Goal: Find specific page/section: Find specific page/section

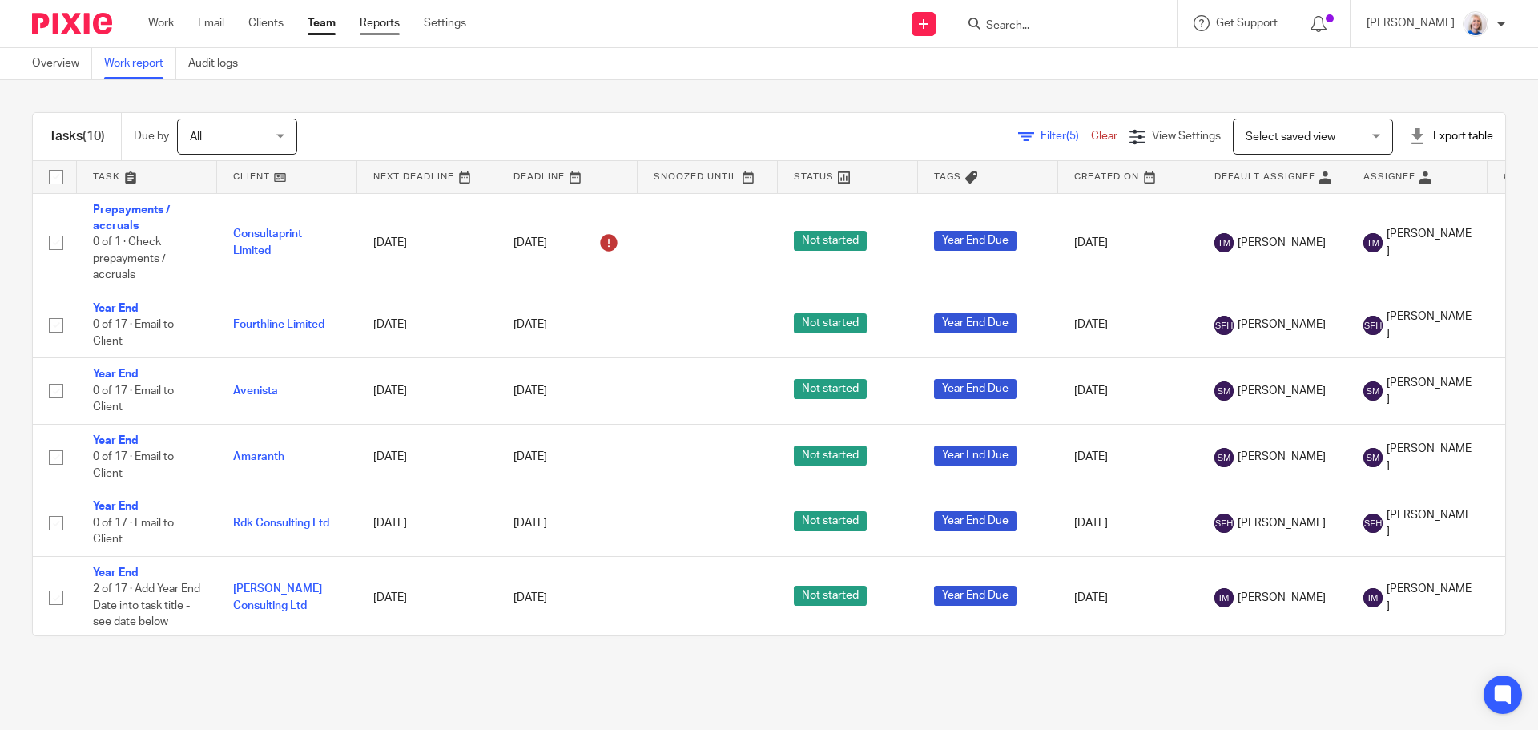
click at [371, 23] on link "Reports" at bounding box center [380, 23] width 40 height 16
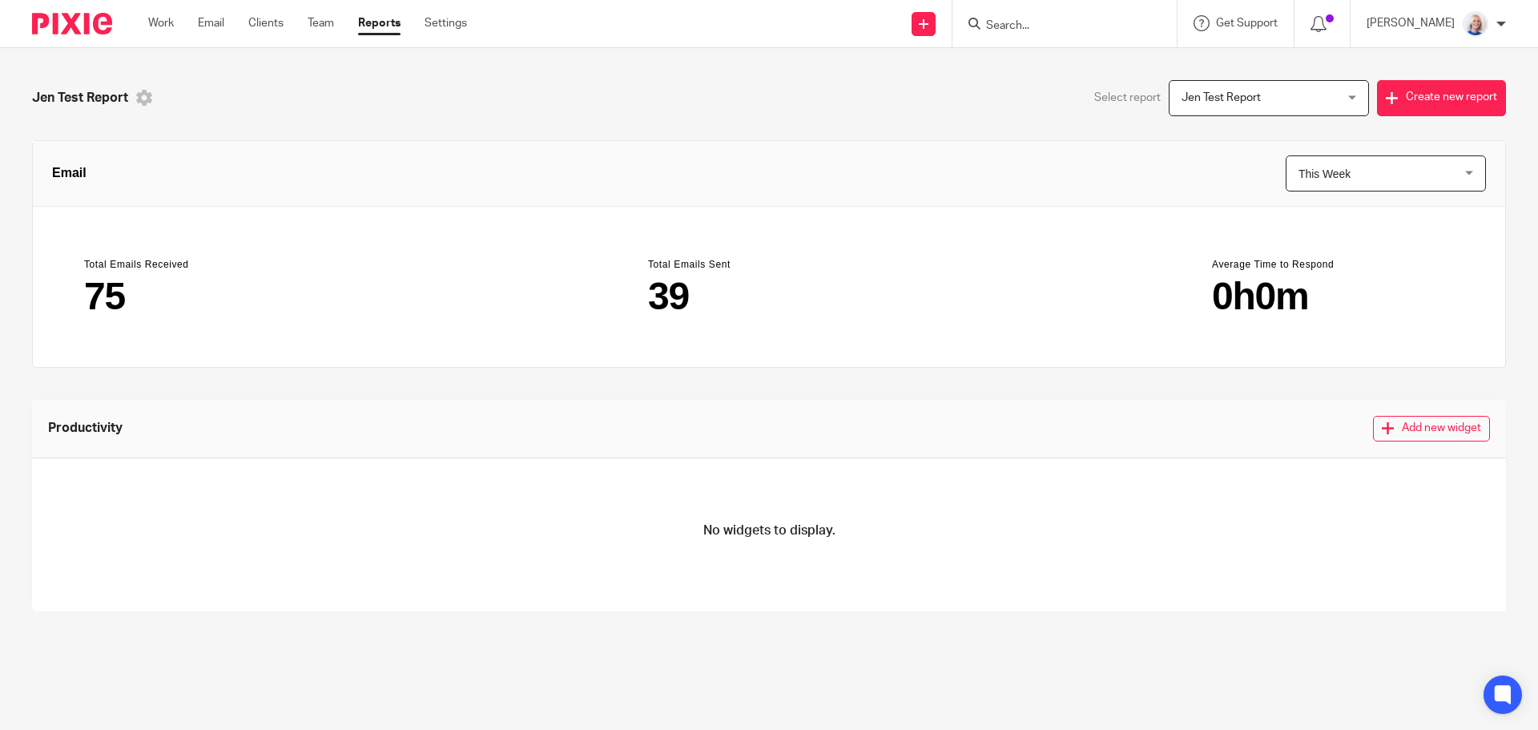
click at [145, 97] on icon at bounding box center [144, 98] width 16 height 16
click at [316, 88] on div "Jen Test Report" at bounding box center [400, 98] width 737 height 36
click at [1210, 115] on span "Jen Test Report" at bounding box center [1255, 98] width 149 height 34
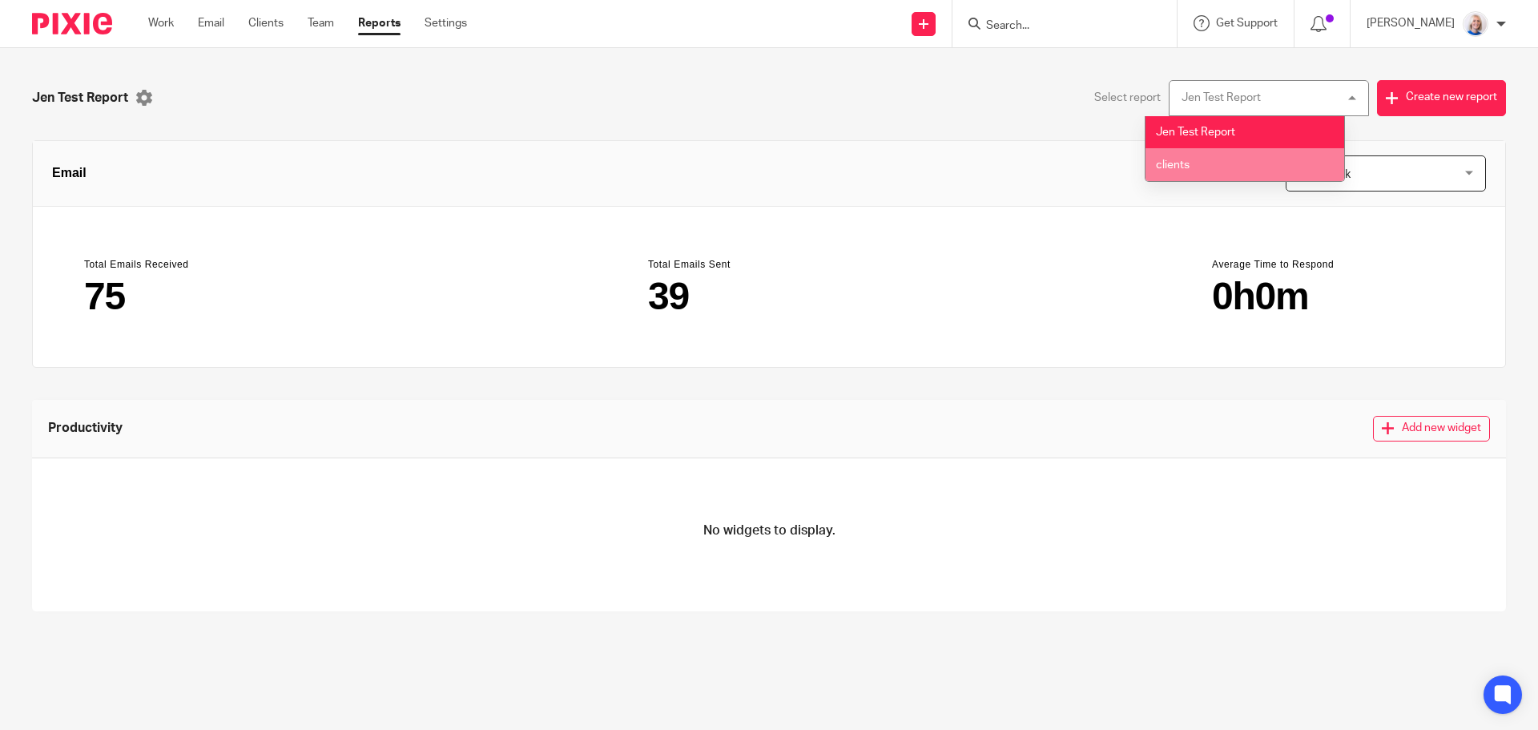
click at [1201, 159] on li "clients" at bounding box center [1244, 164] width 199 height 33
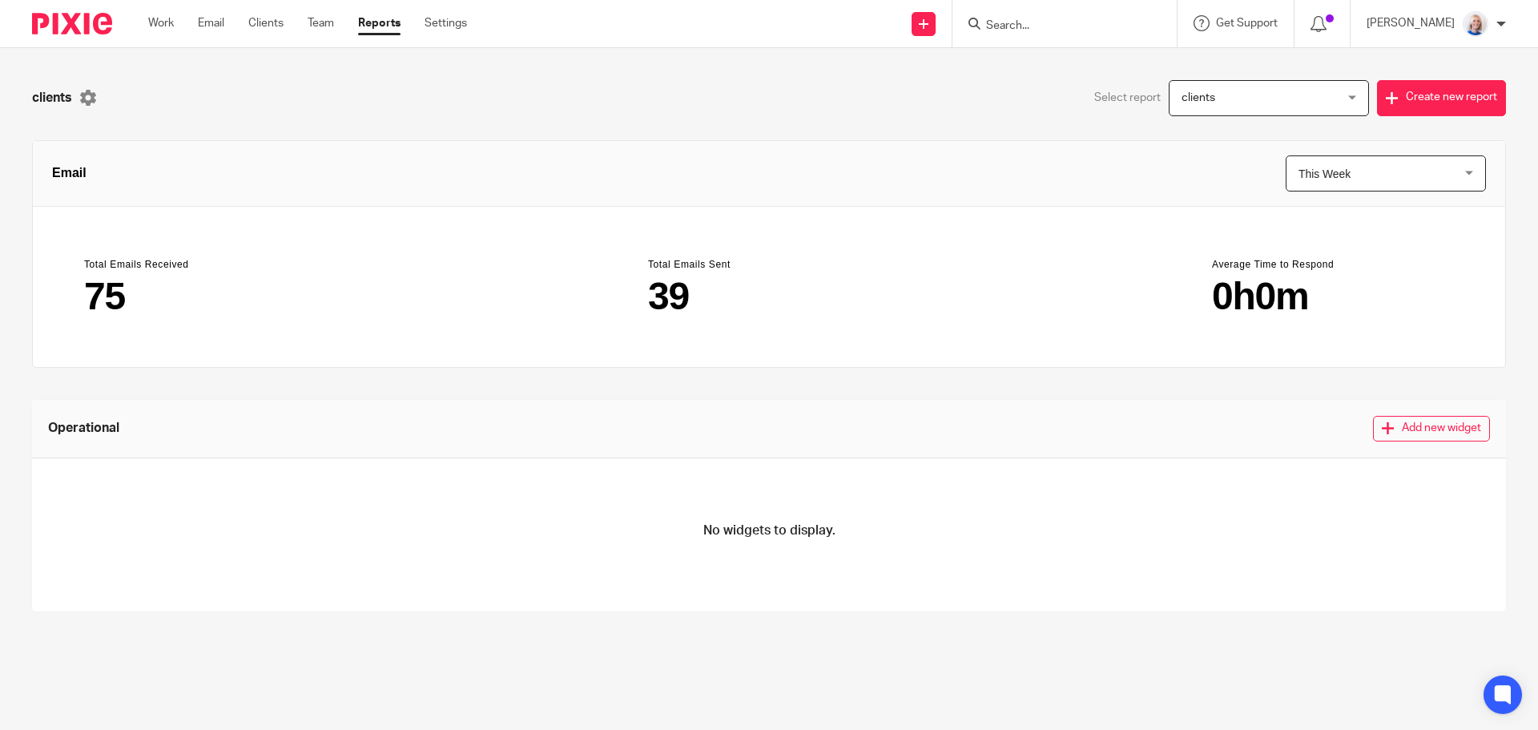
click at [1335, 173] on span "This Week" at bounding box center [1372, 173] width 149 height 34
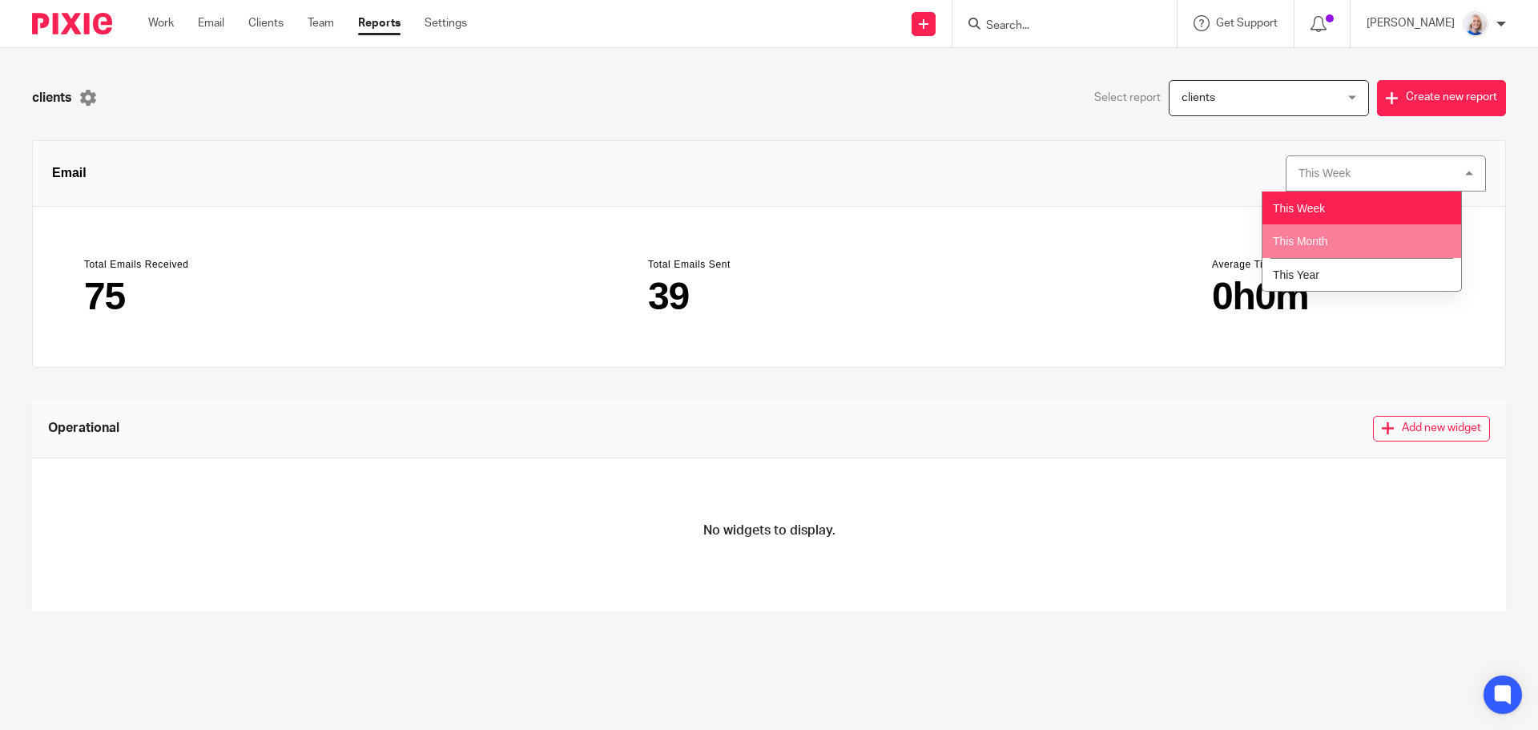
click at [1322, 251] on li "This Month" at bounding box center [1361, 241] width 199 height 34
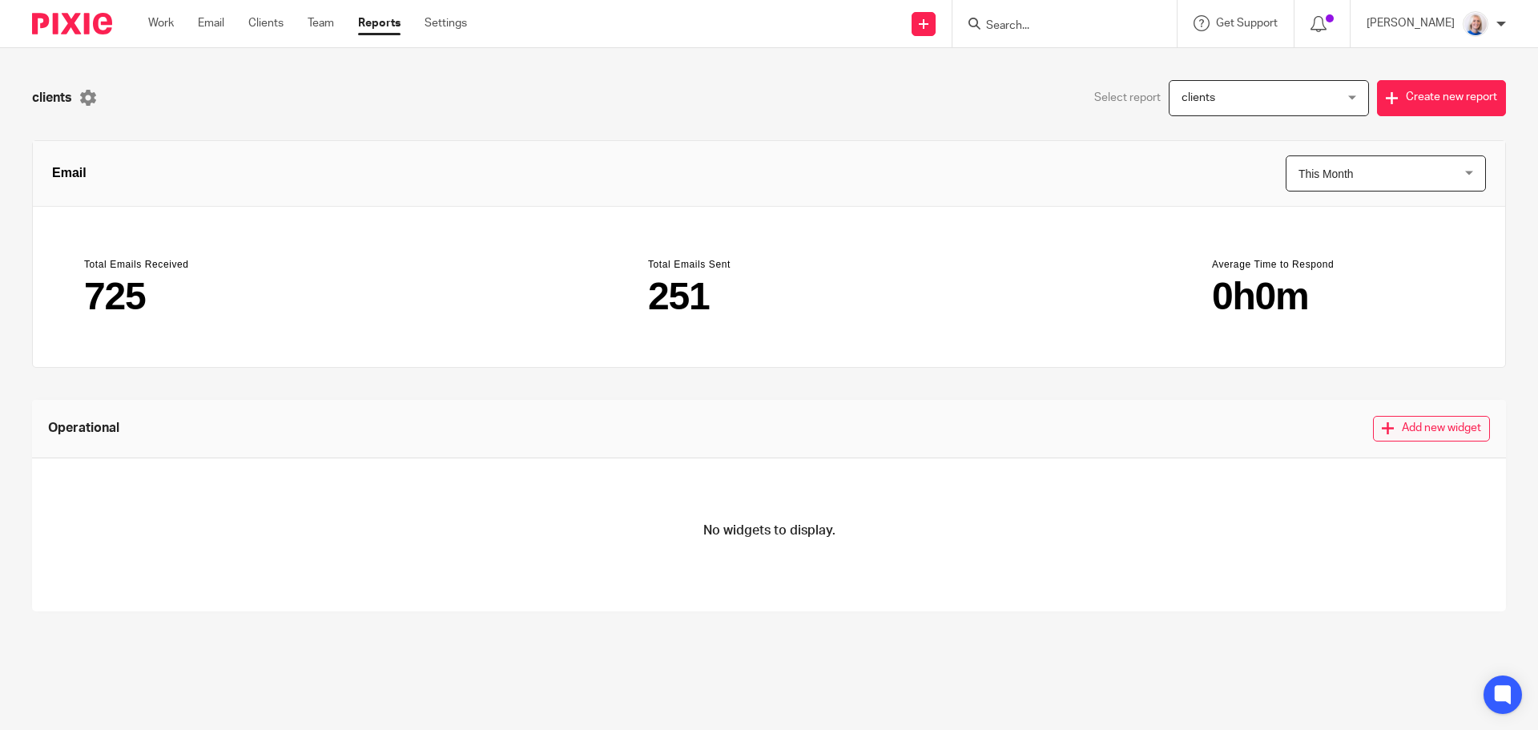
click at [1387, 436] on button "Add new widget" at bounding box center [1431, 429] width 117 height 26
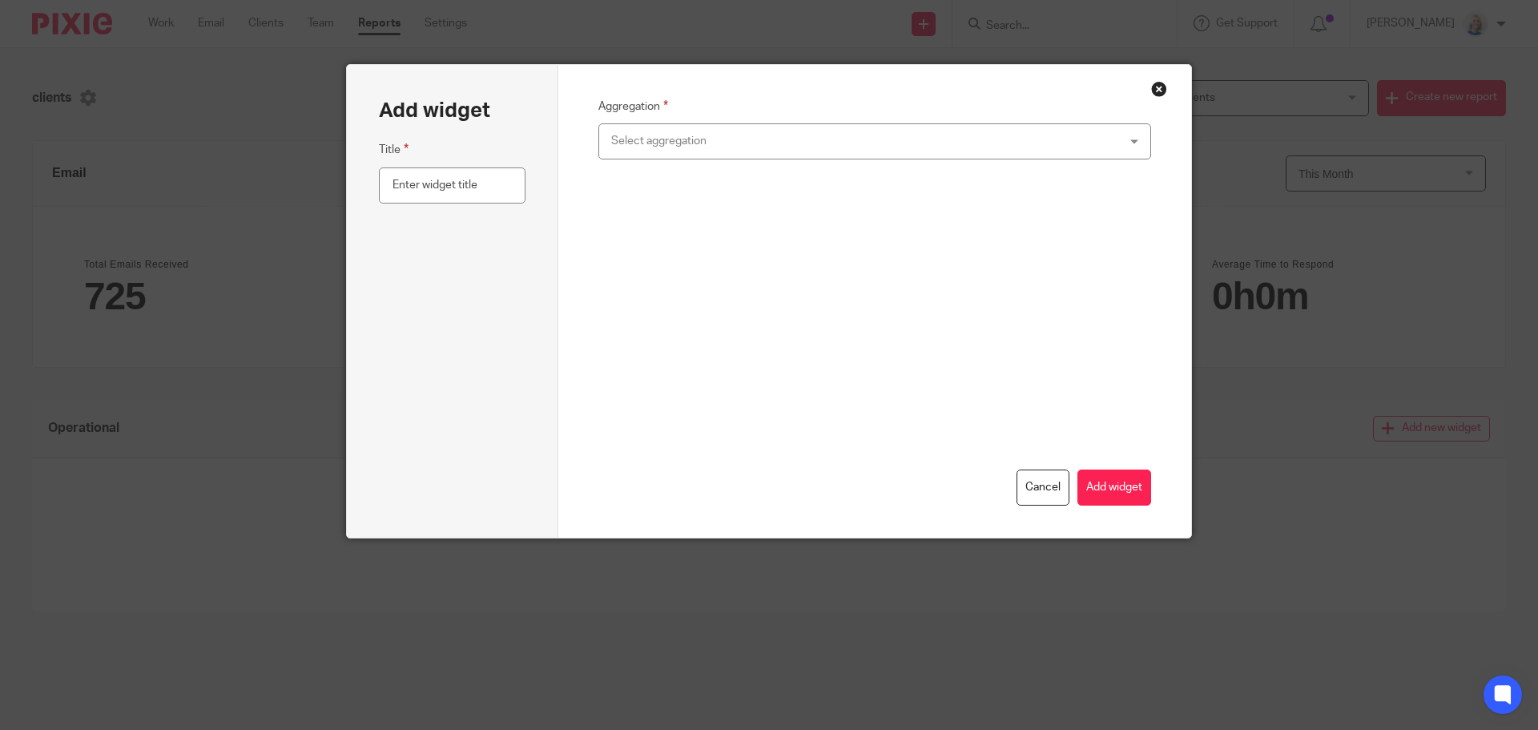
click at [725, 150] on div "Select aggregation" at bounding box center [827, 141] width 432 height 34
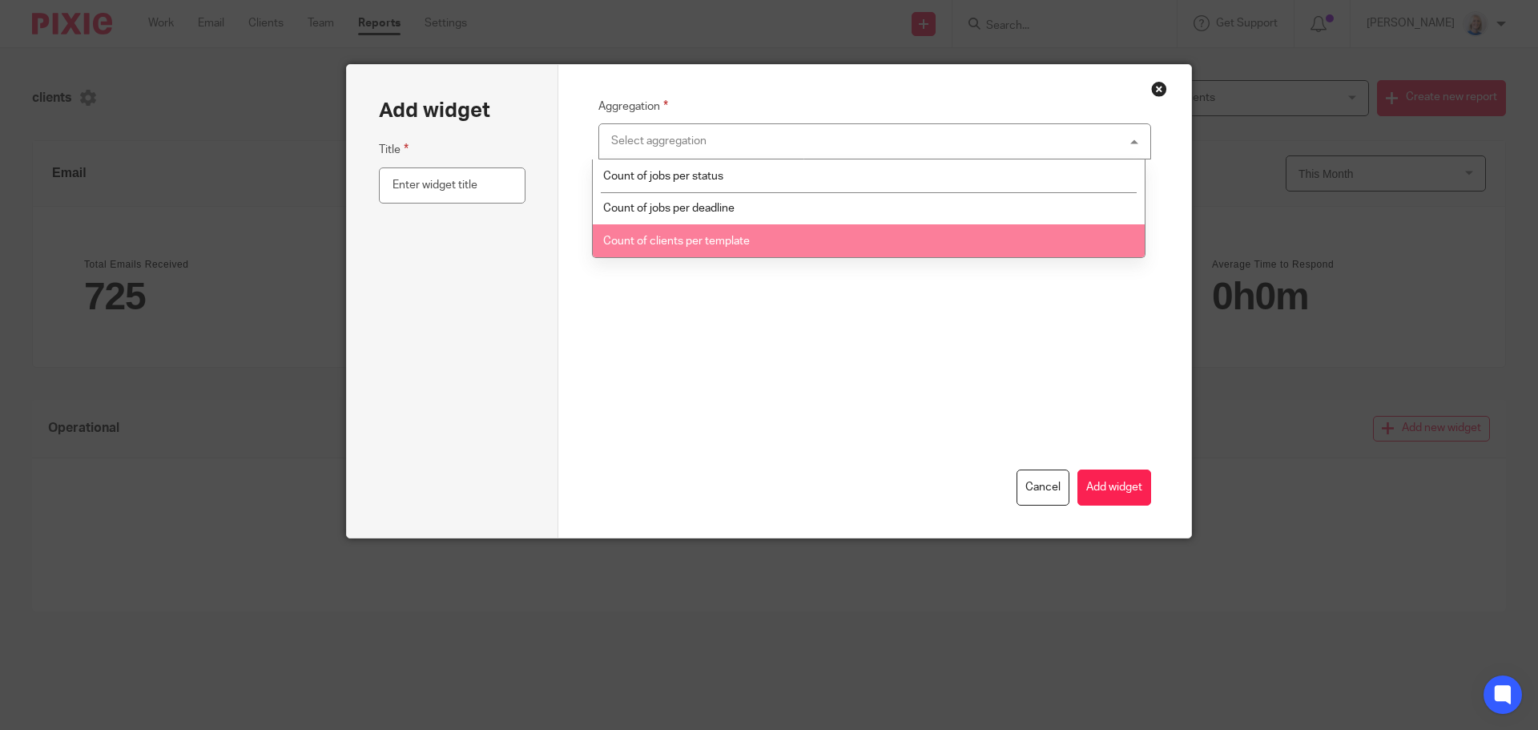
click at [1040, 482] on button "Cancel" at bounding box center [1042, 487] width 53 height 36
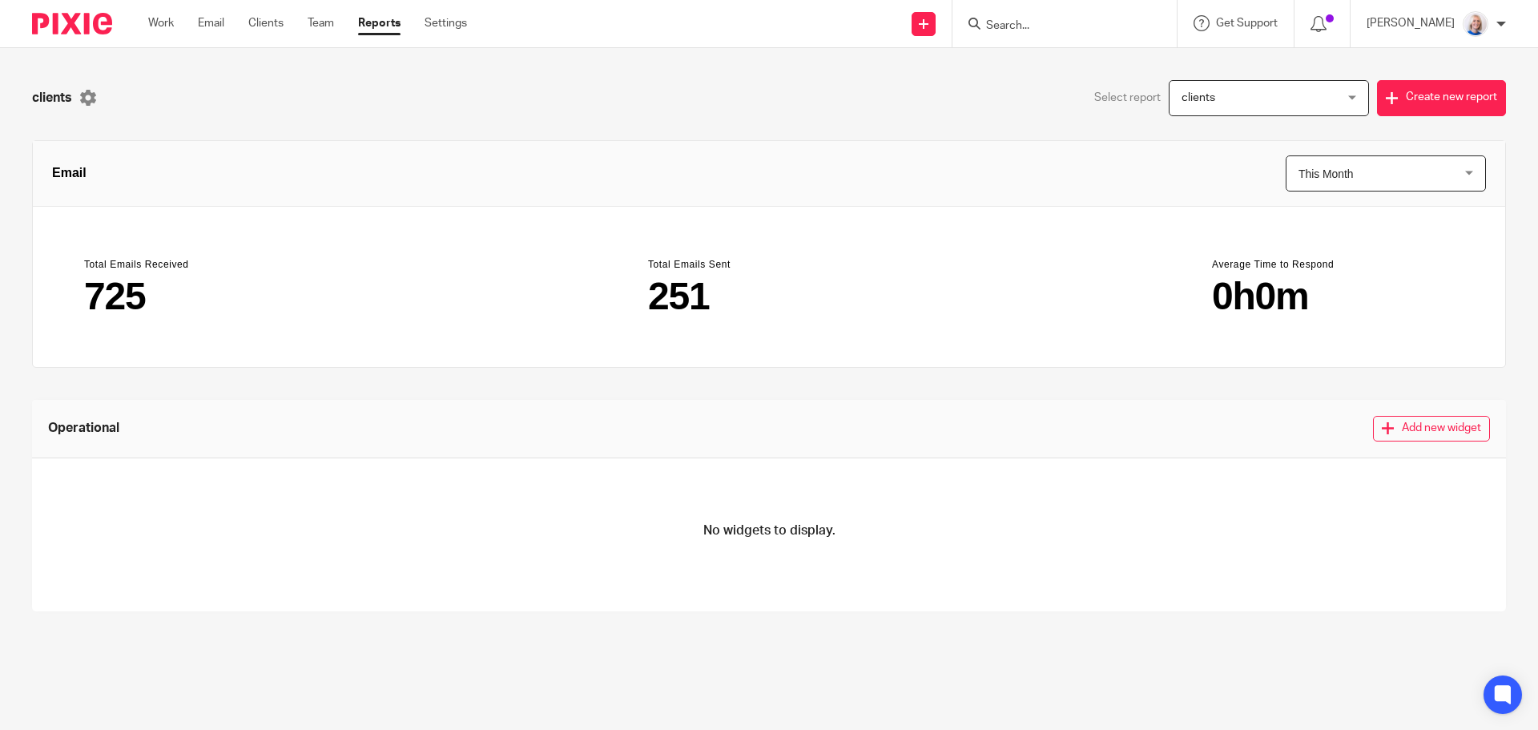
click at [1281, 109] on span "clients" at bounding box center [1255, 98] width 149 height 34
click at [1281, 109] on div "clients clients" at bounding box center [1269, 98] width 200 height 36
click at [465, 20] on link "Settings" at bounding box center [445, 23] width 42 height 16
